Goal: Task Accomplishment & Management: Manage account settings

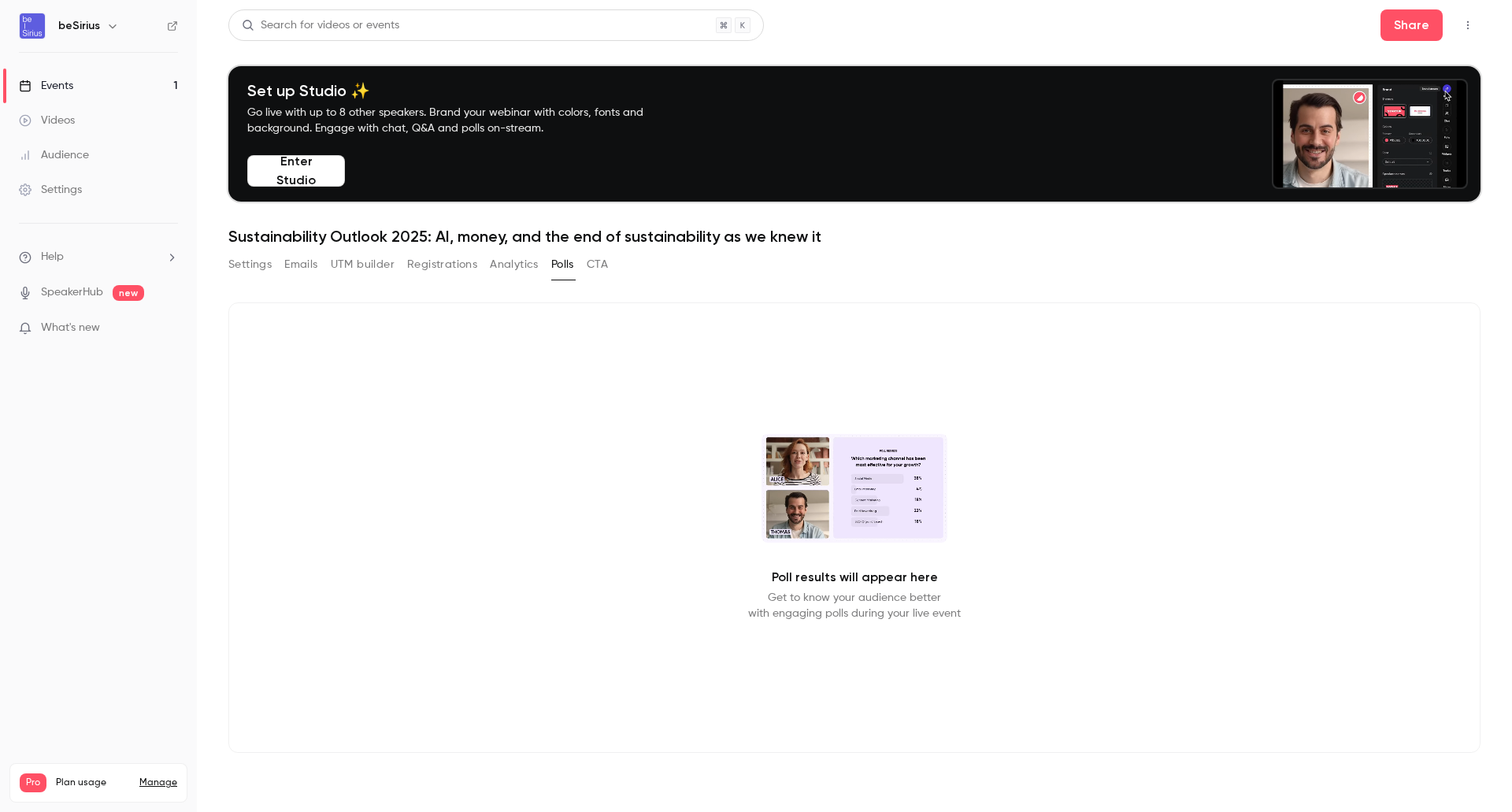
click at [247, 267] on button "Settings" at bounding box center [250, 264] width 43 height 25
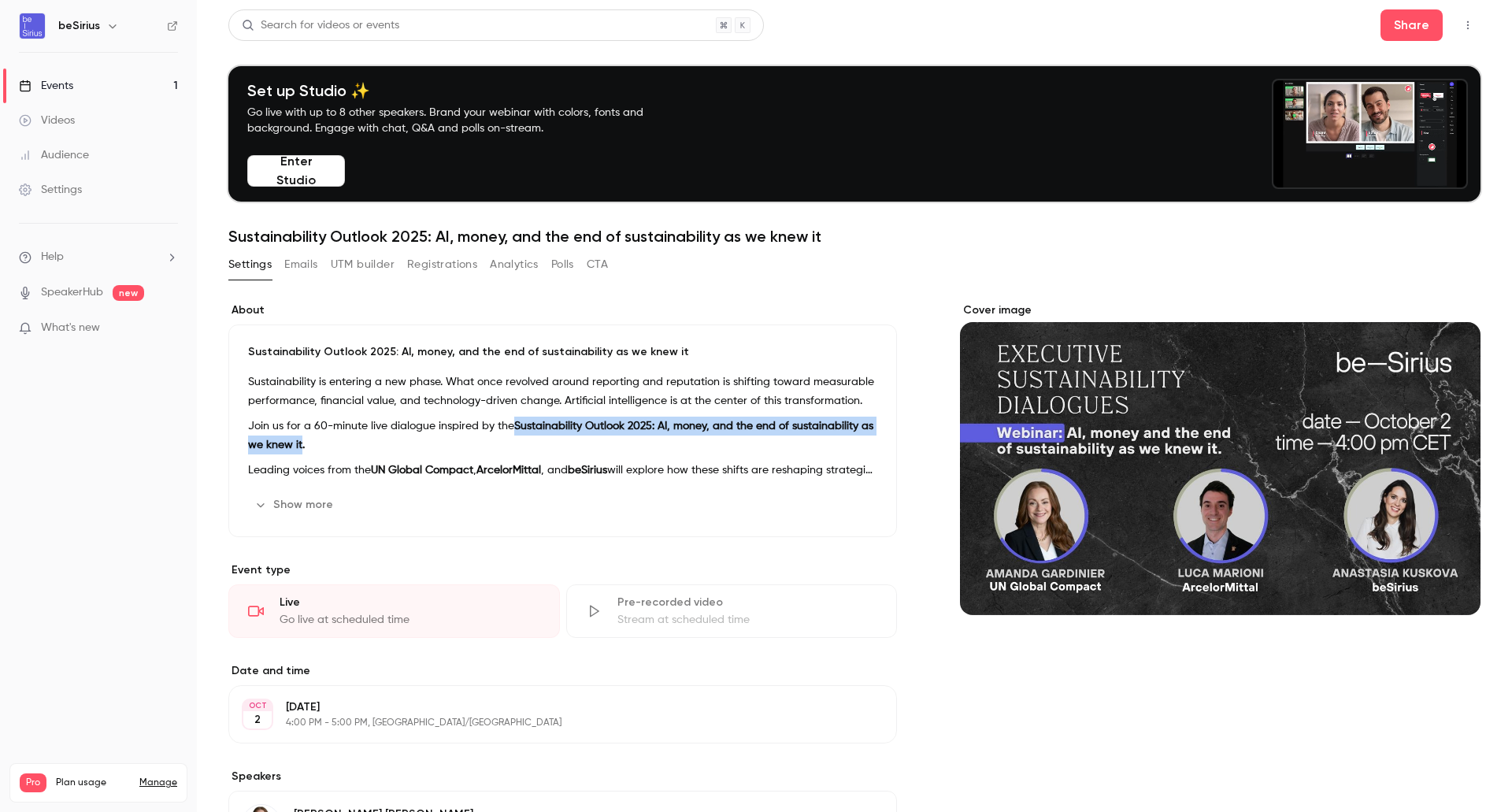
drag, startPoint x: 514, startPoint y: 426, endPoint x: 301, endPoint y: 448, distance: 214.1
click at [301, 448] on strong "Sustainability Outlook 2025: AI, money, and the end of sustainability as we kne…" at bounding box center [561, 435] width 625 height 30
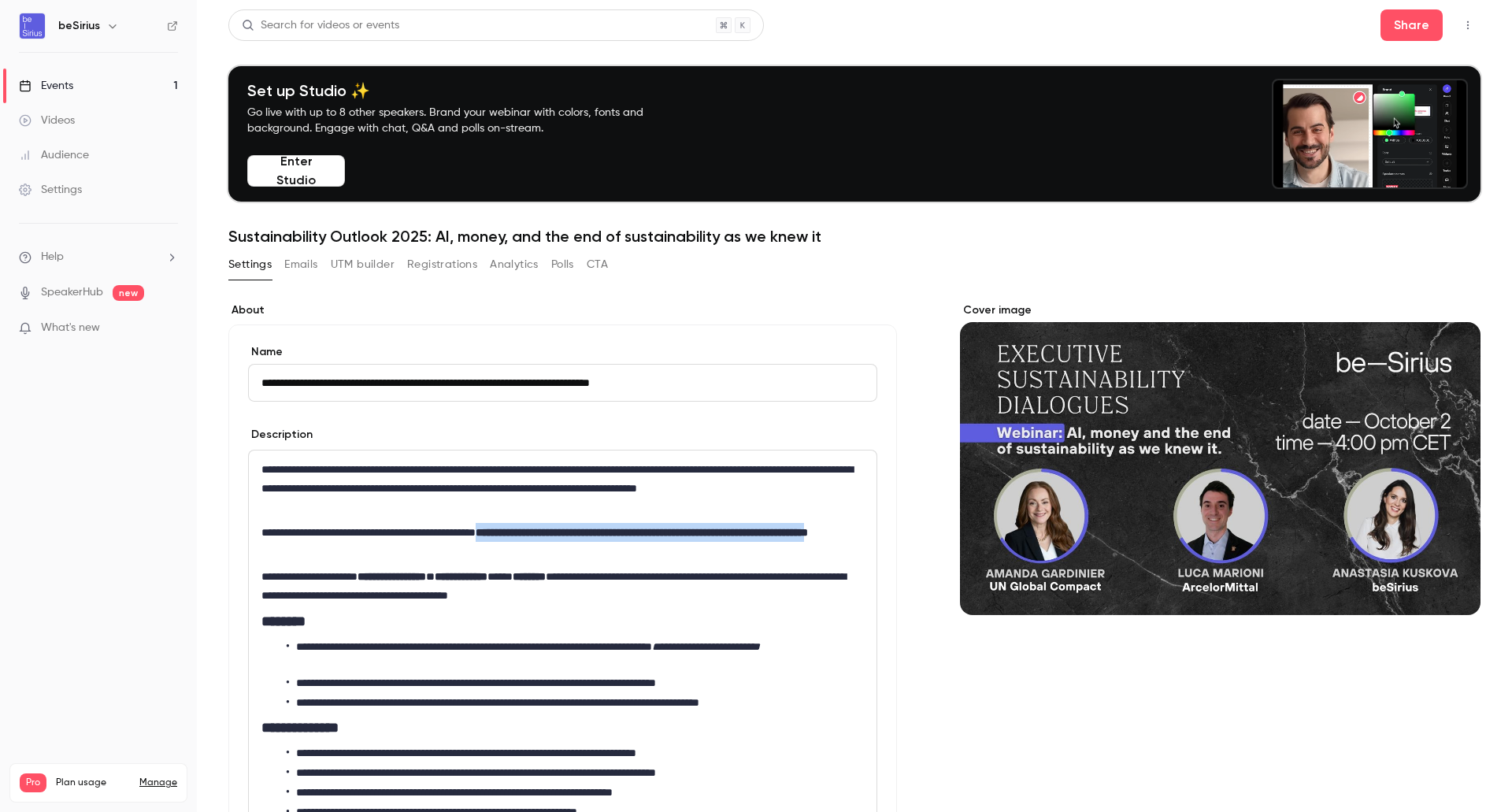
drag, startPoint x: 525, startPoint y: 535, endPoint x: 398, endPoint y: 557, distance: 128.9
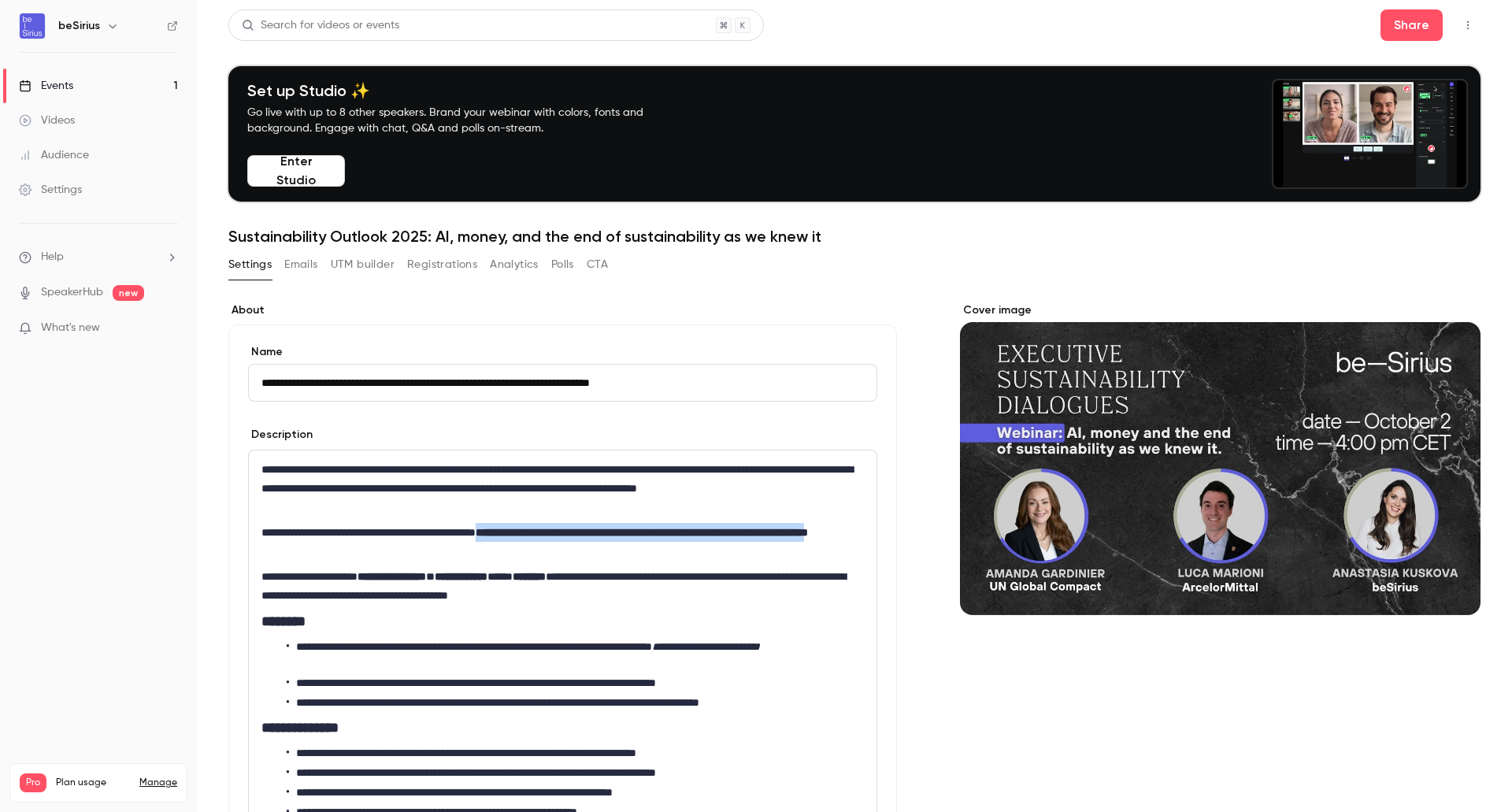
click at [398, 557] on p "**********" at bounding box center [559, 542] width 596 height 38
copy strong "**********"
click at [71, 84] on div "Events" at bounding box center [46, 86] width 54 height 16
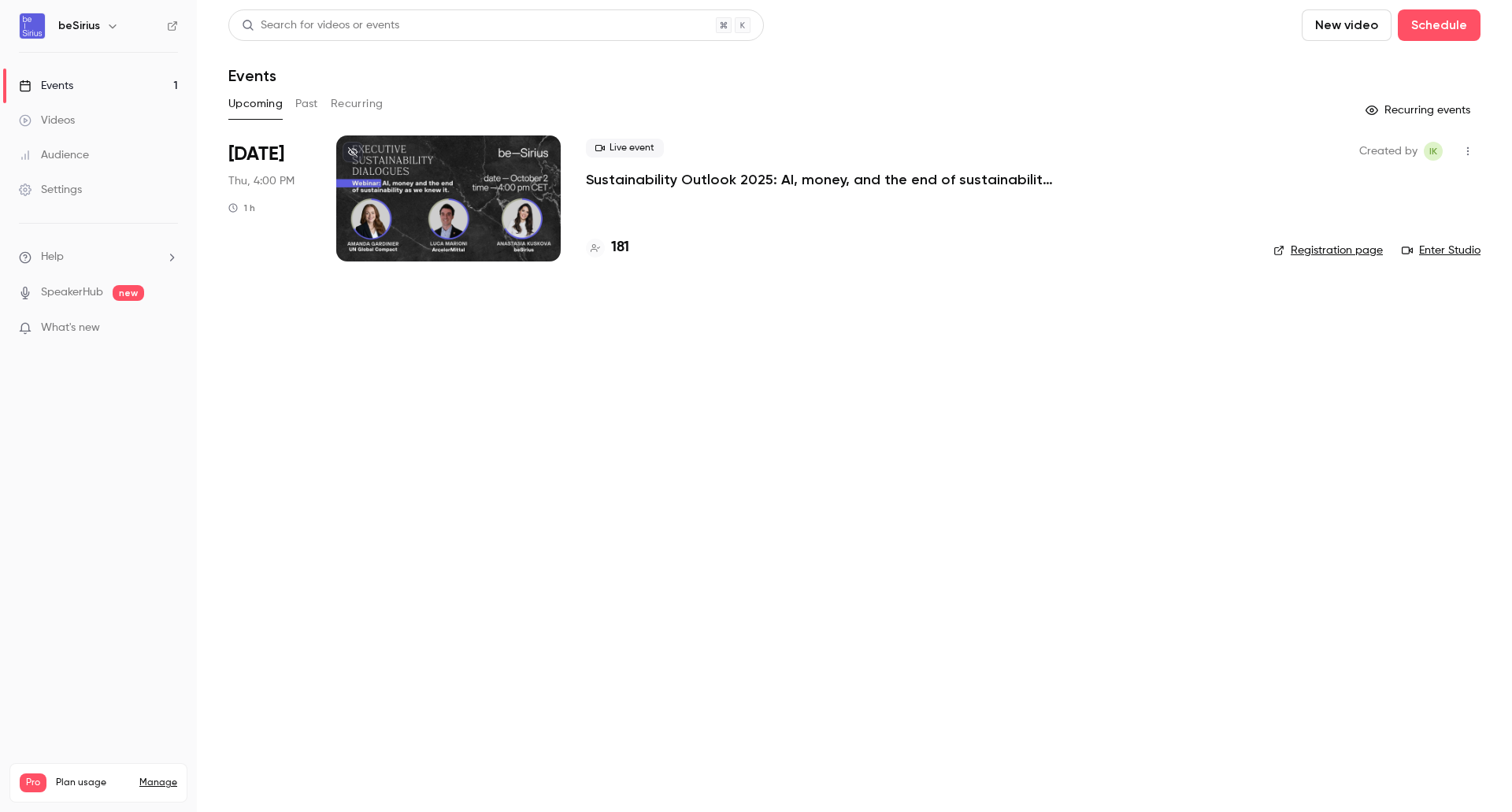
click at [419, 169] on div at bounding box center [448, 198] width 224 height 126
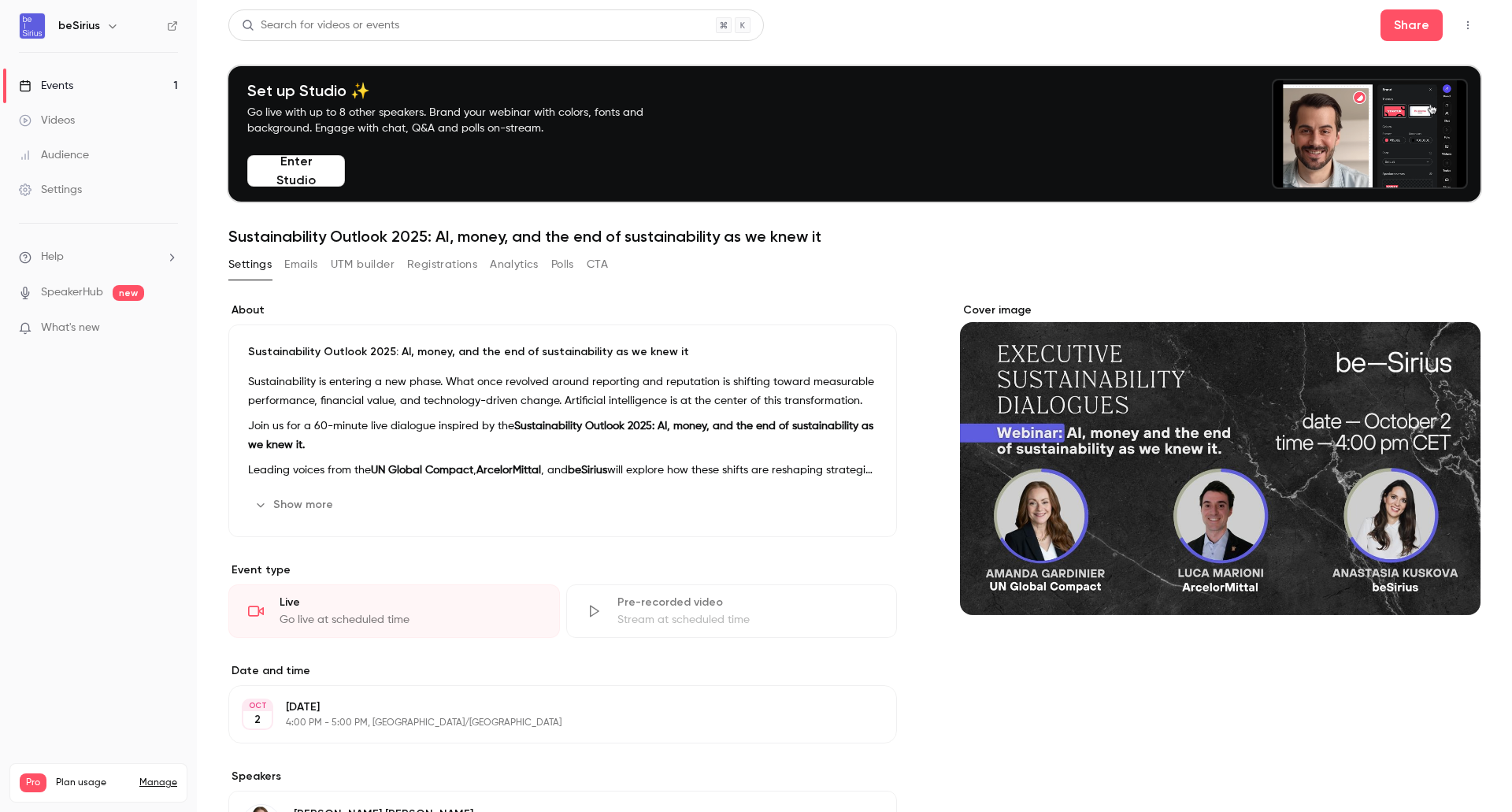
click at [445, 265] on button "Registrations" at bounding box center [442, 264] width 71 height 25
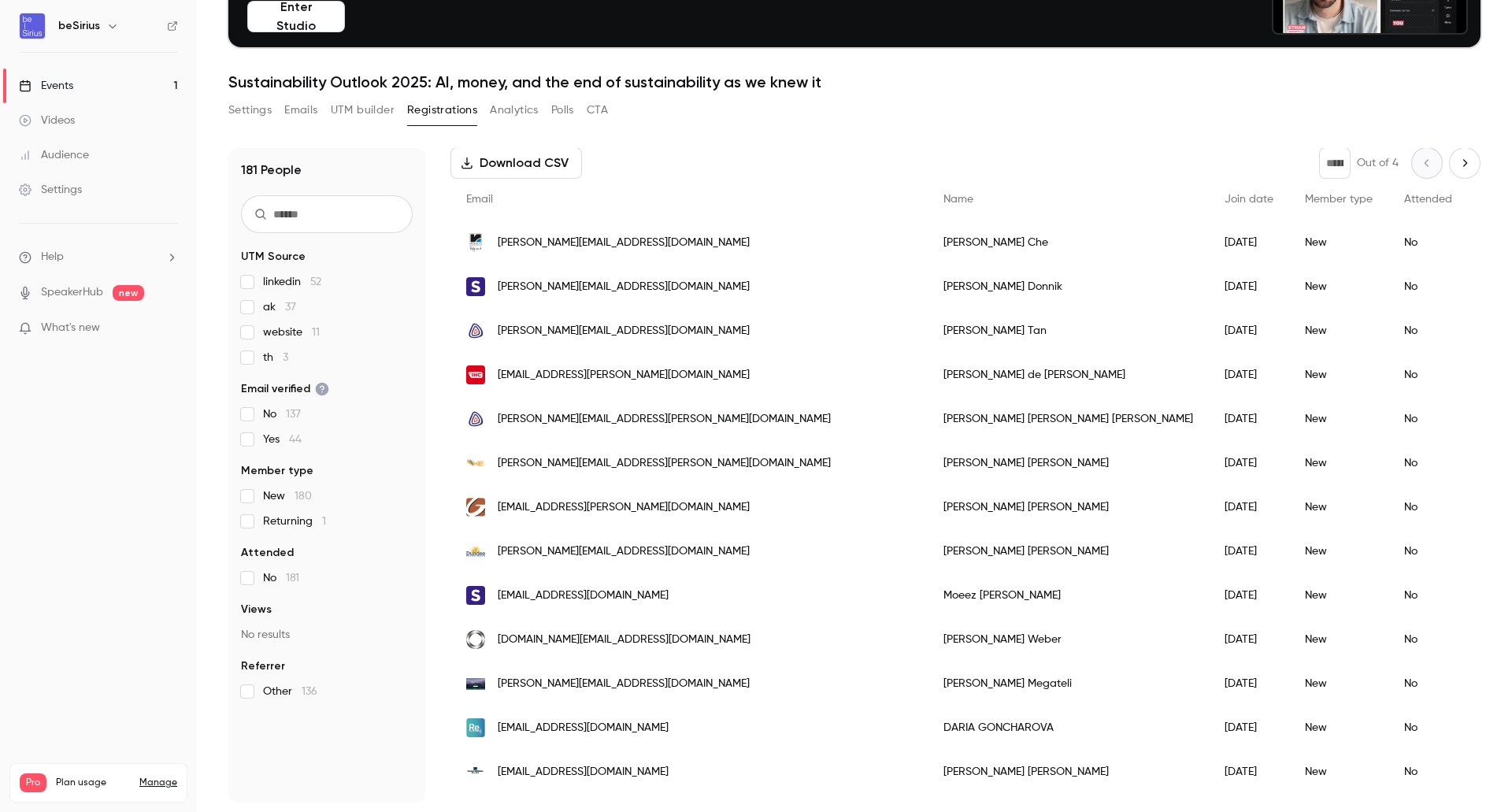
scroll to position [59, 0]
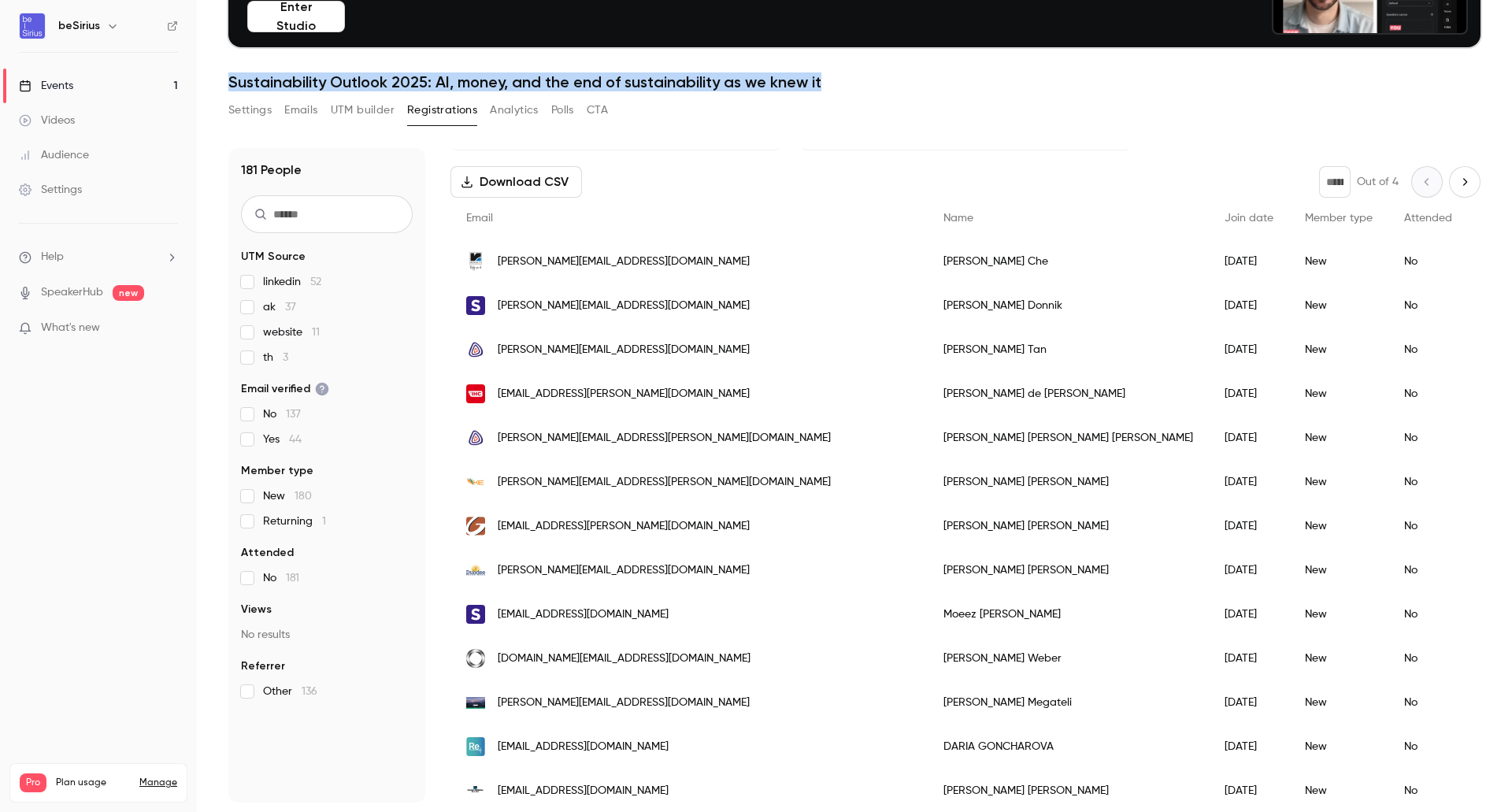
drag, startPoint x: 229, startPoint y: 83, endPoint x: 876, endPoint y: 74, distance: 647.1
click at [876, 74] on h1 "Sustainability Outlook 2025: AI, money, and the end of sustainability as we kne…" at bounding box center [854, 82] width 1252 height 19
copy h1 "Sustainability Outlook 2025: AI, money, and the end of sustainability as we kne…"
